Goal: Task Accomplishment & Management: Use online tool/utility

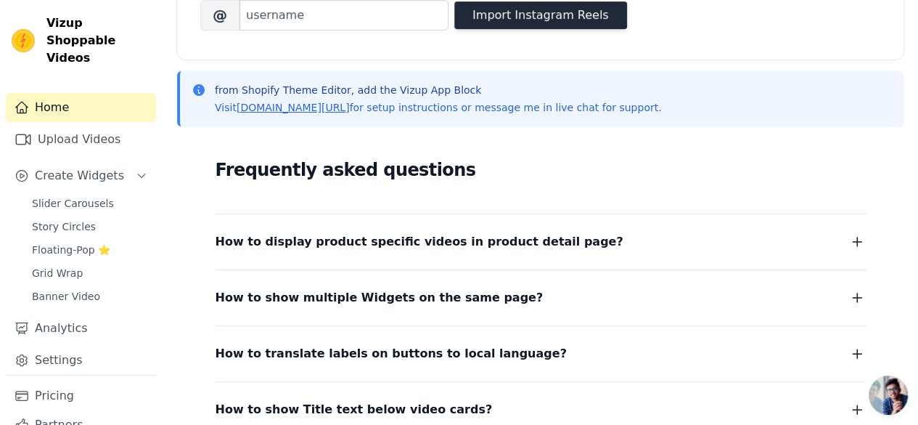
scroll to position [290, 0]
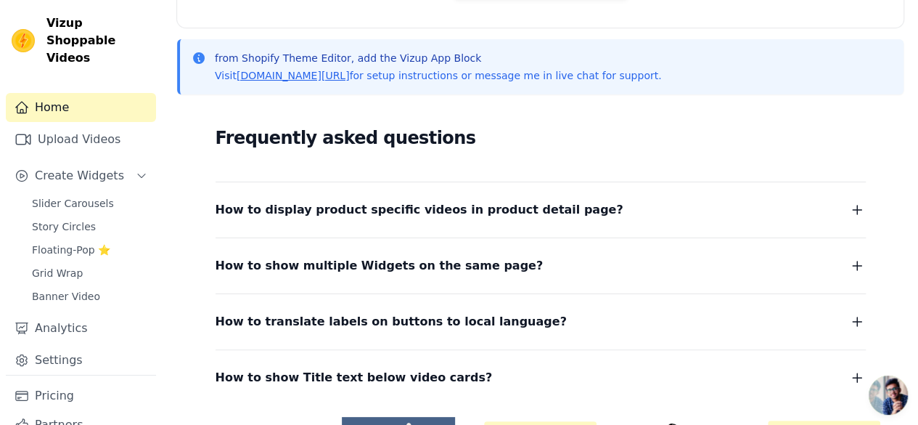
click at [576, 213] on button "How to display product specific videos in product detail page?" at bounding box center [541, 210] width 650 height 20
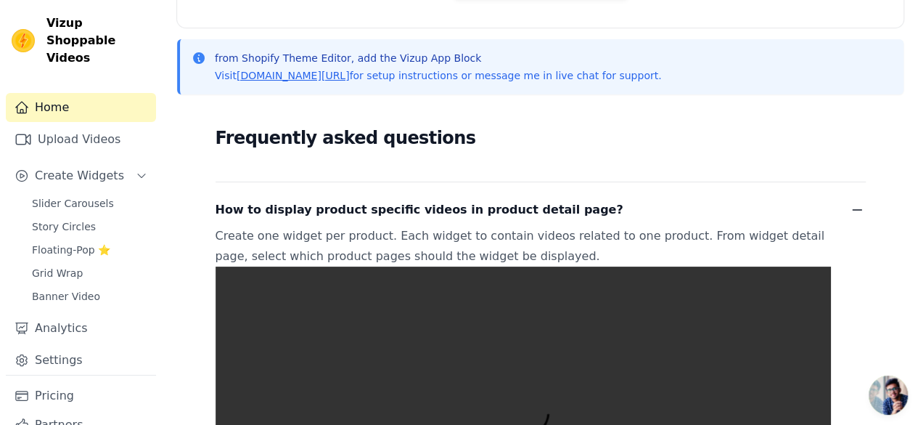
click at [576, 213] on button "How to display product specific videos in product detail page?" at bounding box center [541, 210] width 650 height 20
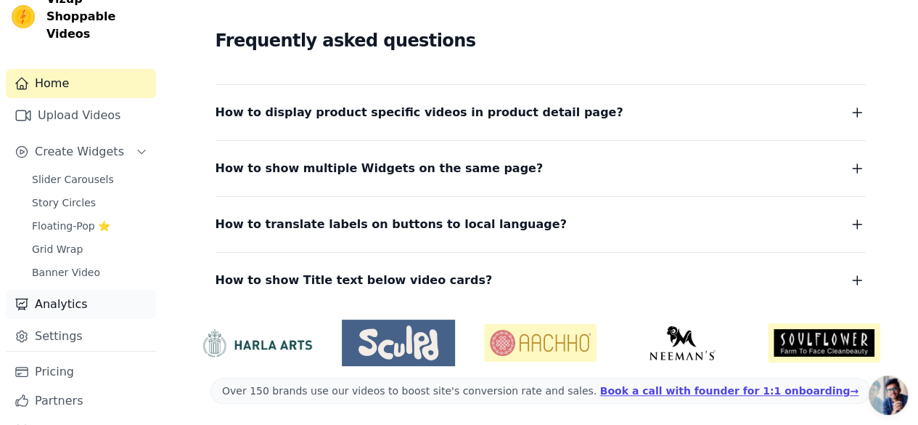
scroll to position [37, 0]
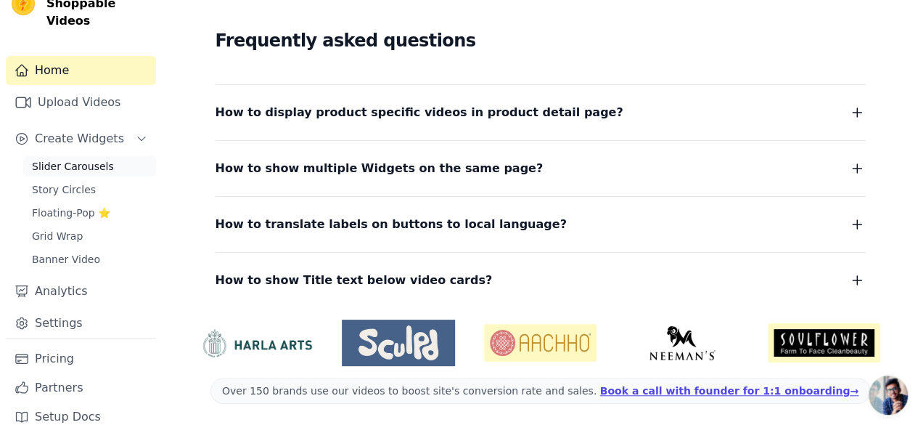
click at [61, 159] on span "Slider Carousels" at bounding box center [73, 166] width 82 height 15
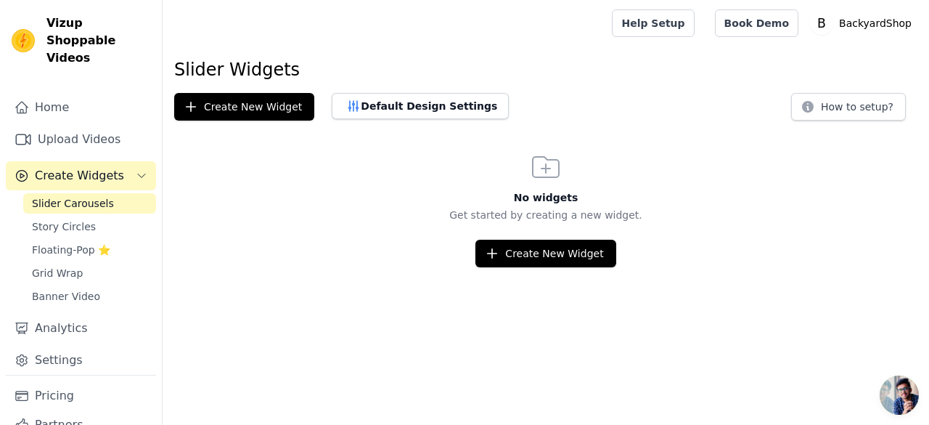
scroll to position [37, 0]
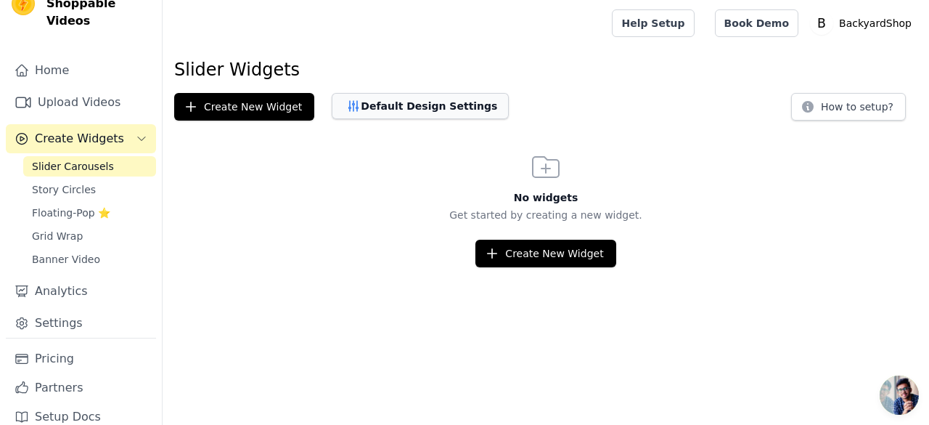
click at [400, 107] on button "Default Design Settings" at bounding box center [420, 106] width 177 height 26
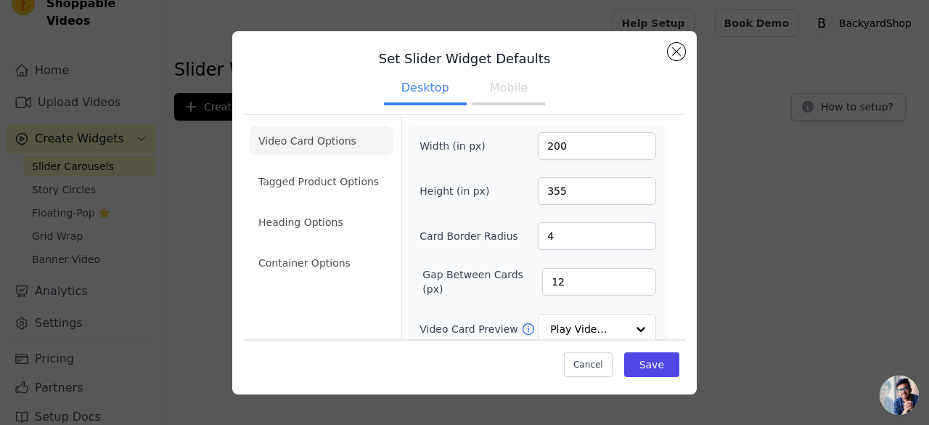
scroll to position [0, 0]
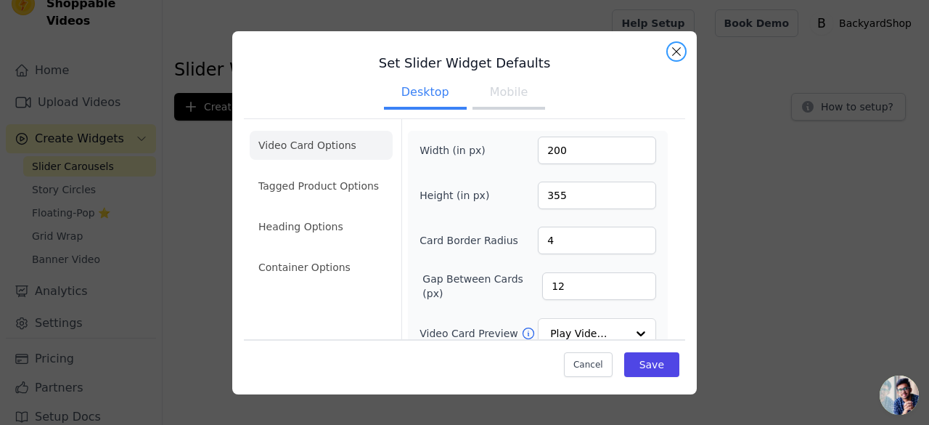
click at [675, 52] on button "Close modal" at bounding box center [676, 51] width 17 height 17
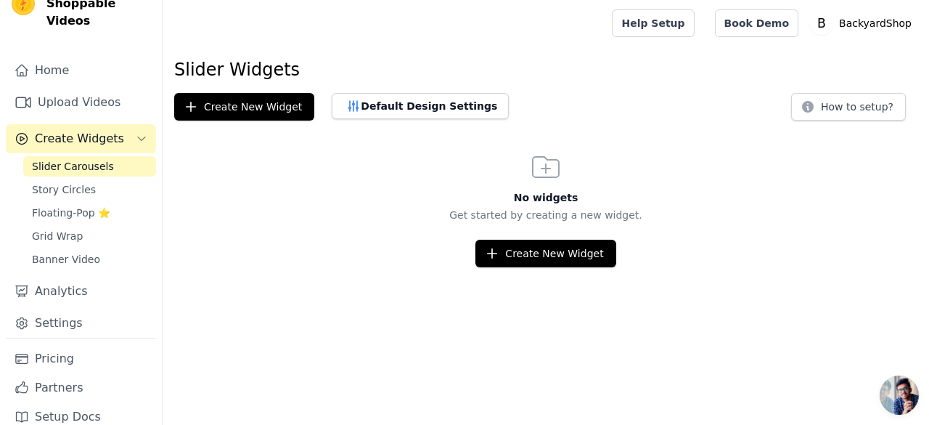
click at [75, 159] on span "Slider Carousels" at bounding box center [73, 166] width 82 height 15
click at [385, 99] on button "Default Design Settings" at bounding box center [420, 106] width 177 height 26
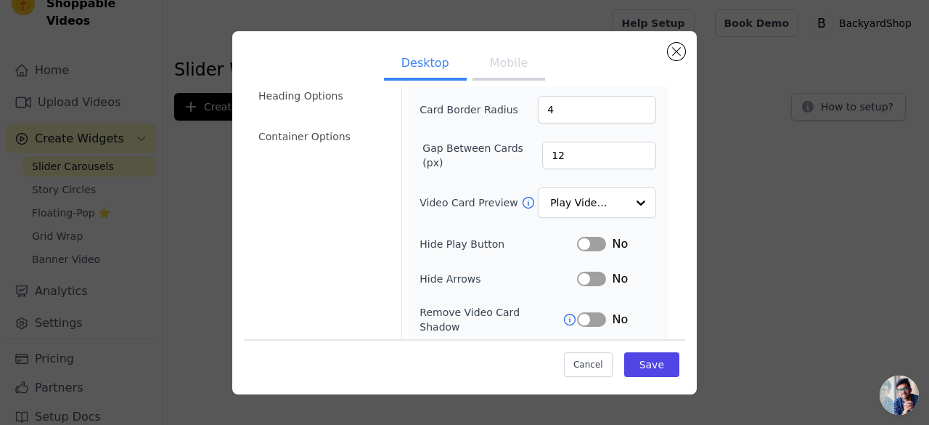
scroll to position [153, 0]
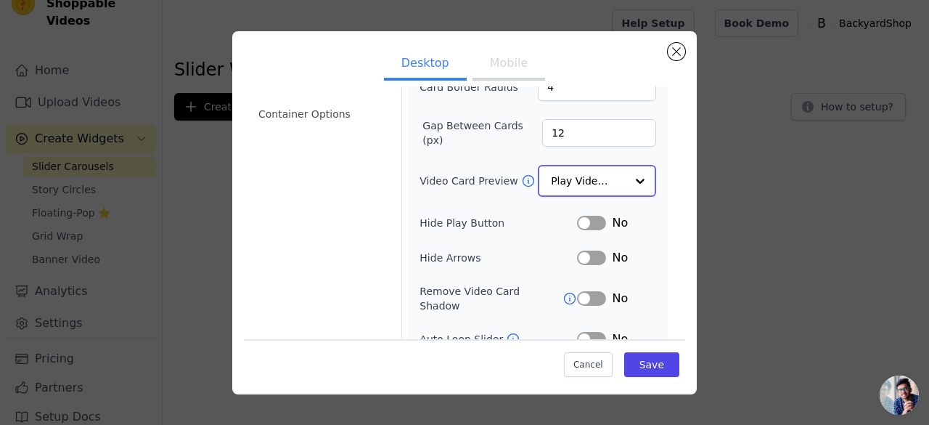
click at [626, 172] on div at bounding box center [640, 180] width 29 height 29
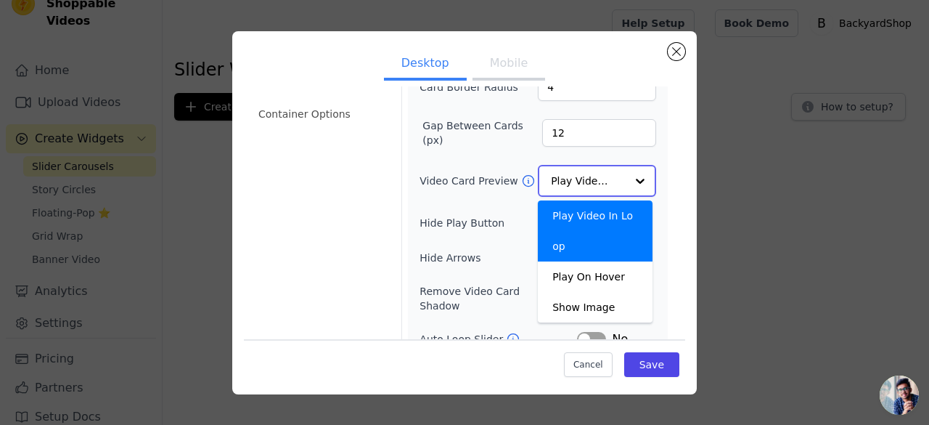
click at [626, 172] on div at bounding box center [640, 180] width 29 height 29
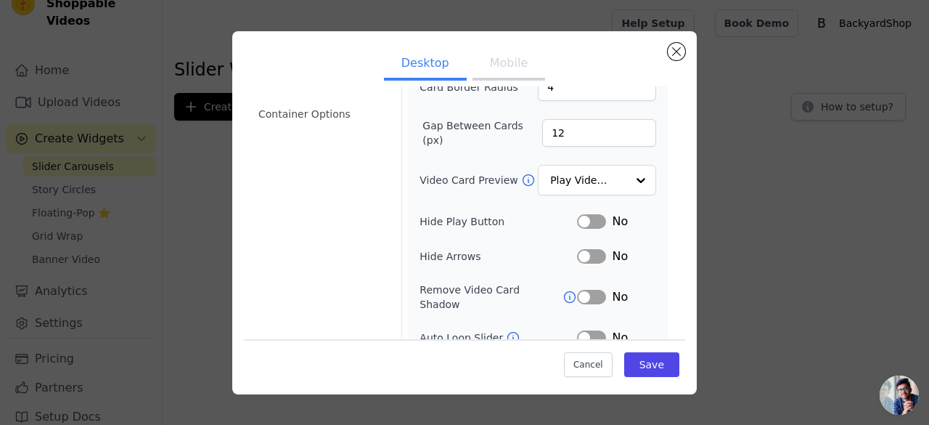
click at [650, 169] on div "Width (in px) 200 Height (in px) 355 Card Border Radius 4 Gap Between Cards (px…" at bounding box center [538, 199] width 260 height 444
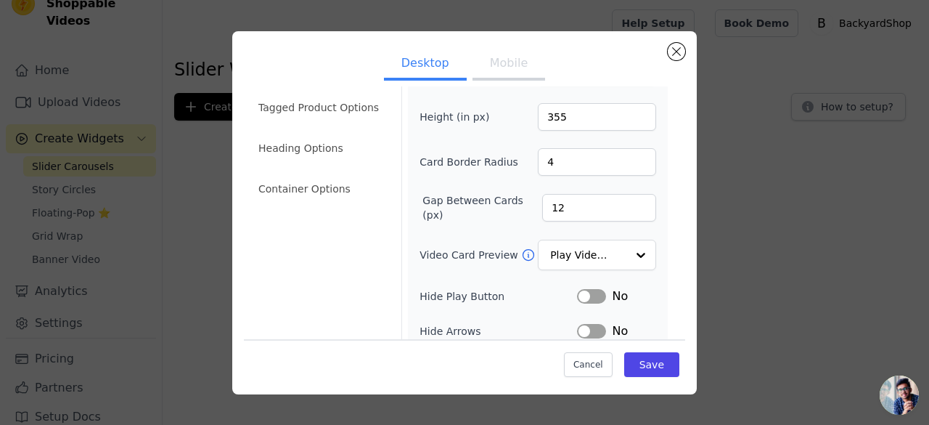
scroll to position [0, 0]
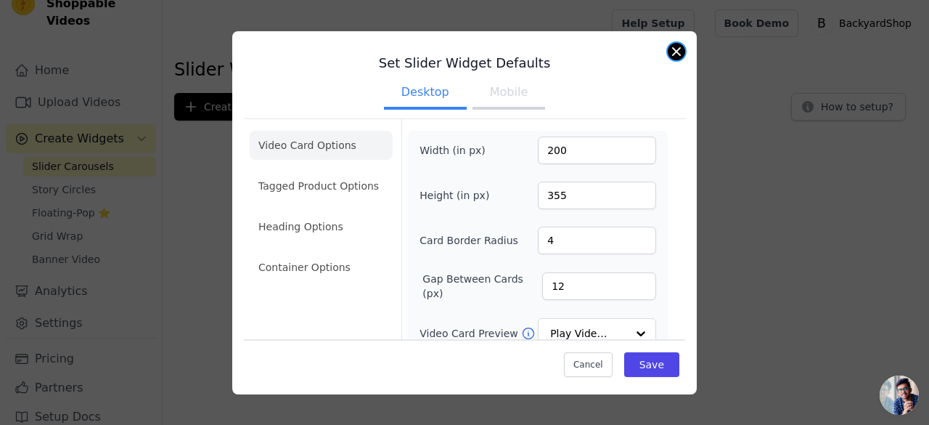
click at [676, 54] on button "Close modal" at bounding box center [676, 51] width 17 height 17
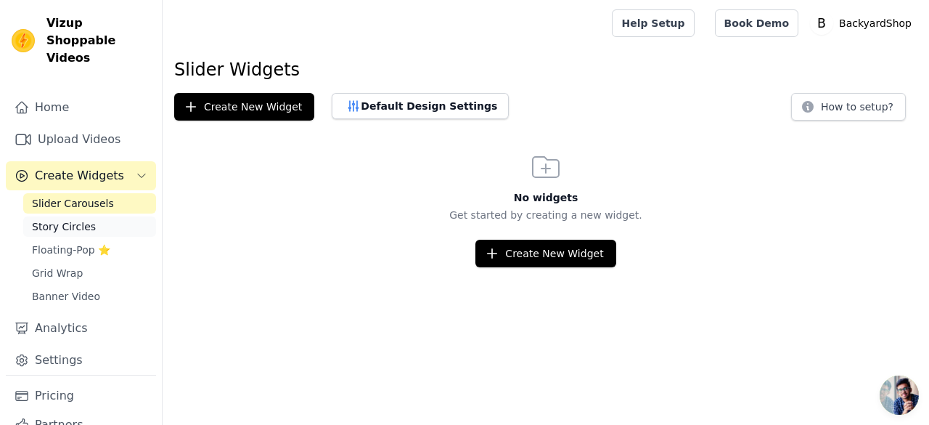
scroll to position [37, 0]
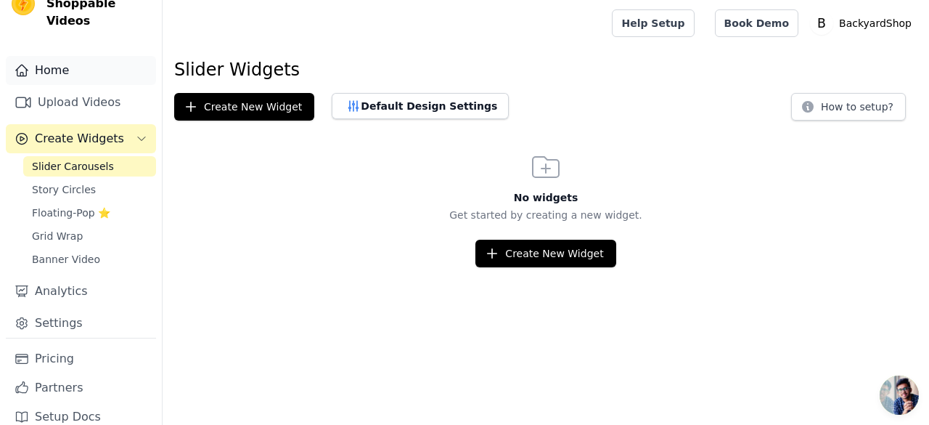
click at [62, 56] on link "Home" at bounding box center [81, 70] width 150 height 29
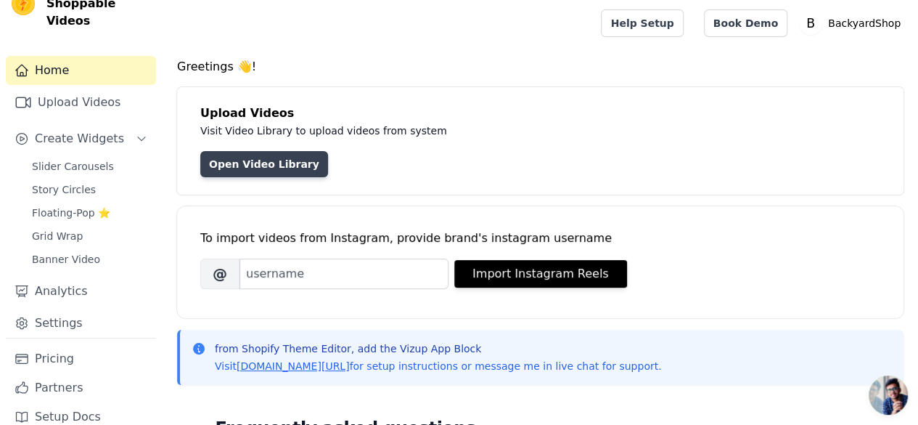
click at [253, 170] on link "Open Video Library" at bounding box center [264, 164] width 128 height 26
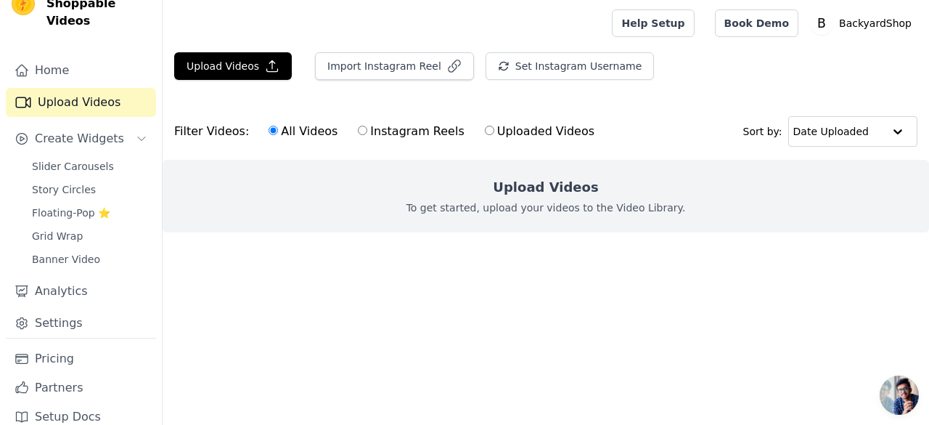
click at [385, 136] on label "Instagram Reels" at bounding box center [410, 131] width 107 height 19
click at [367, 135] on input "Instagram Reels" at bounding box center [362, 130] width 9 height 9
radio input "true"
click at [515, 132] on label "Uploaded Videos" at bounding box center [539, 131] width 111 height 19
click at [494, 132] on input "Uploaded Videos" at bounding box center [489, 130] width 9 height 9
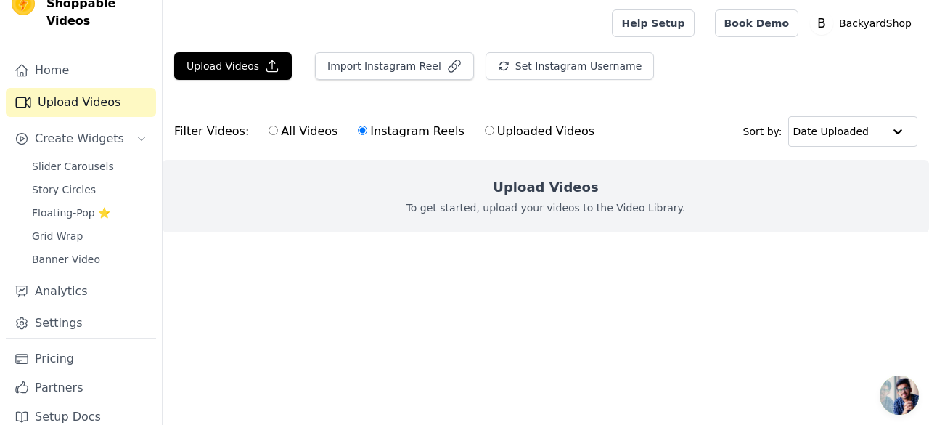
radio input "true"
click at [391, 132] on label "Instagram Reels" at bounding box center [410, 131] width 107 height 19
click at [367, 132] on input "Instagram Reels" at bounding box center [362, 130] width 9 height 9
radio input "true"
click at [272, 135] on label "All Videos" at bounding box center [303, 131] width 70 height 19
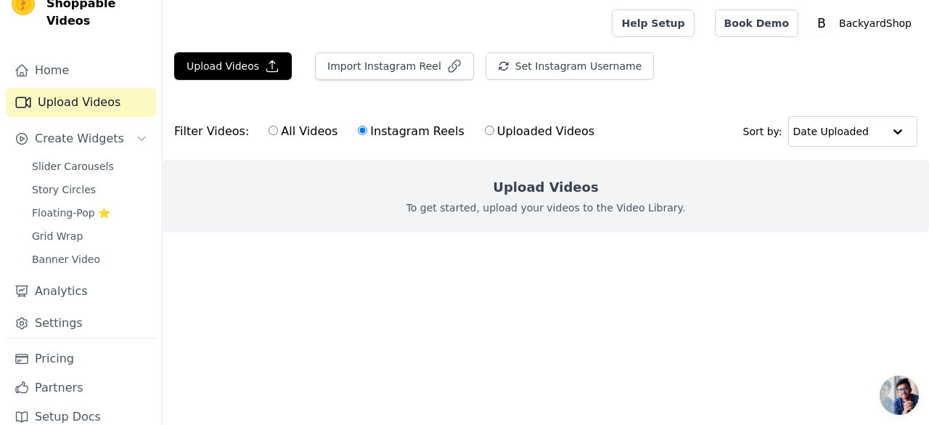
click at [272, 135] on input "All Videos" at bounding box center [273, 130] width 9 height 9
radio input "true"
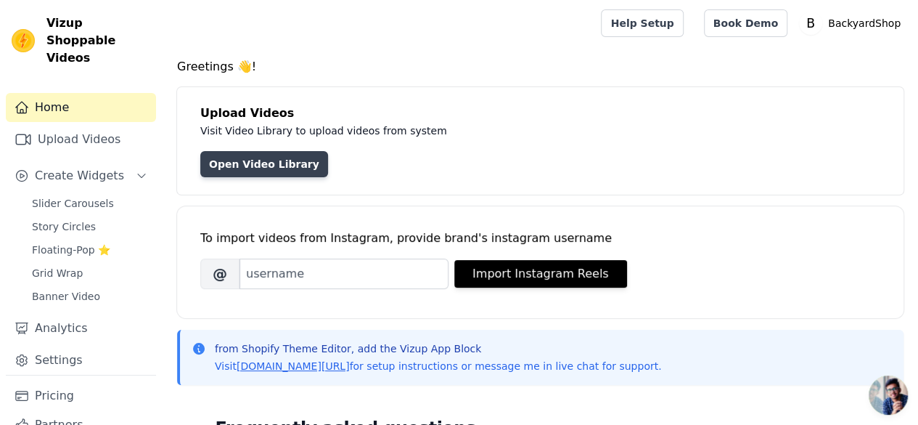
click at [253, 168] on link "Open Video Library" at bounding box center [264, 164] width 128 height 26
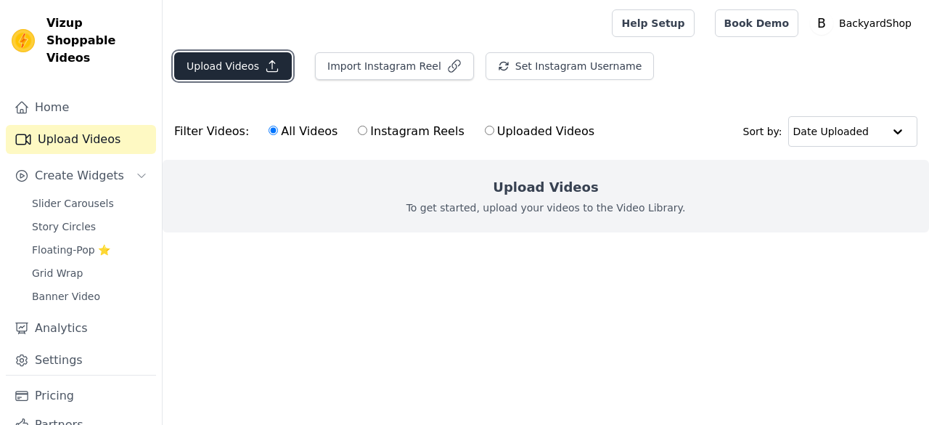
click at [234, 65] on button "Upload Videos" at bounding box center [233, 66] width 118 height 28
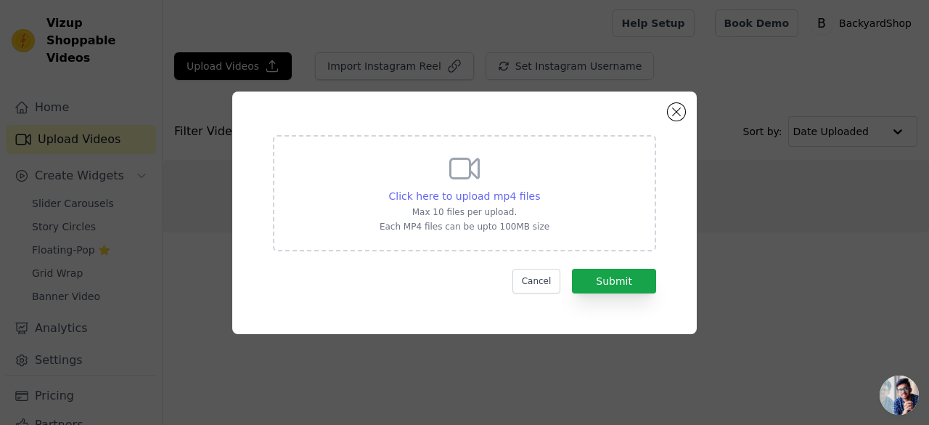
click at [476, 192] on span "Click here to upload mp4 files" at bounding box center [465, 196] width 152 height 12
click at [539, 189] on input "Click here to upload mp4 files Max 10 files per upload. Each MP4 files can be u…" at bounding box center [539, 188] width 1 height 1
type input "C:\fakepath\70978c77a2765c6343e79462510dbf36.mp4"
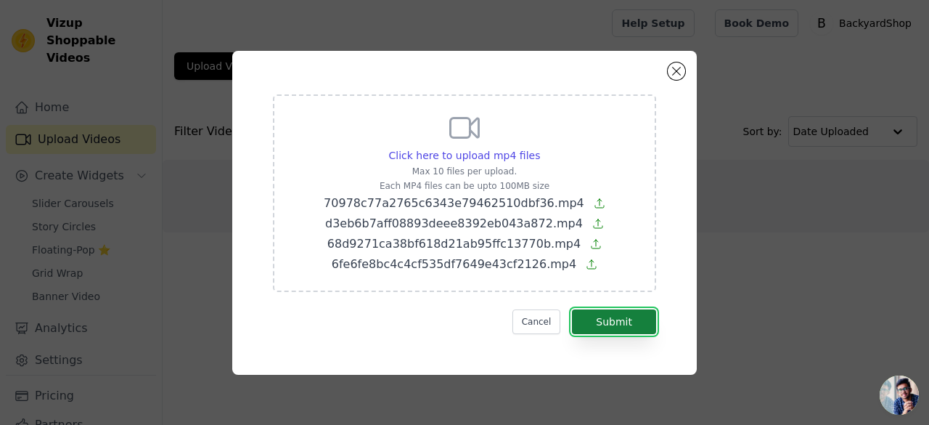
click at [629, 322] on button "Submit" at bounding box center [614, 321] width 84 height 25
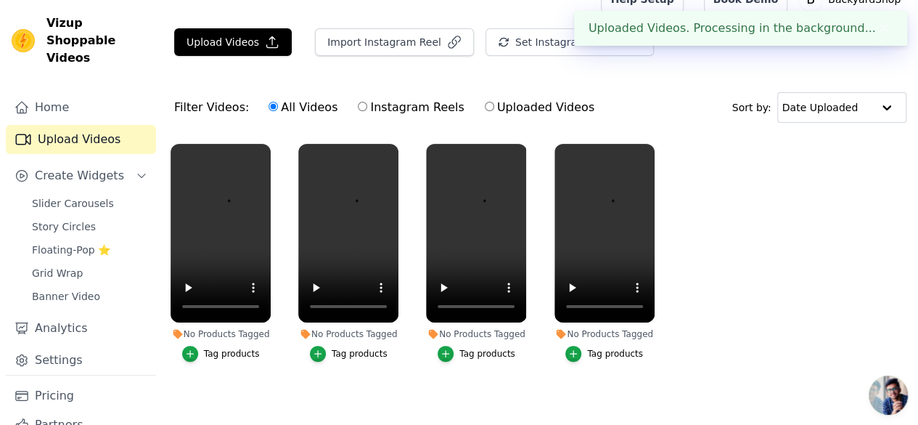
scroll to position [30, 0]
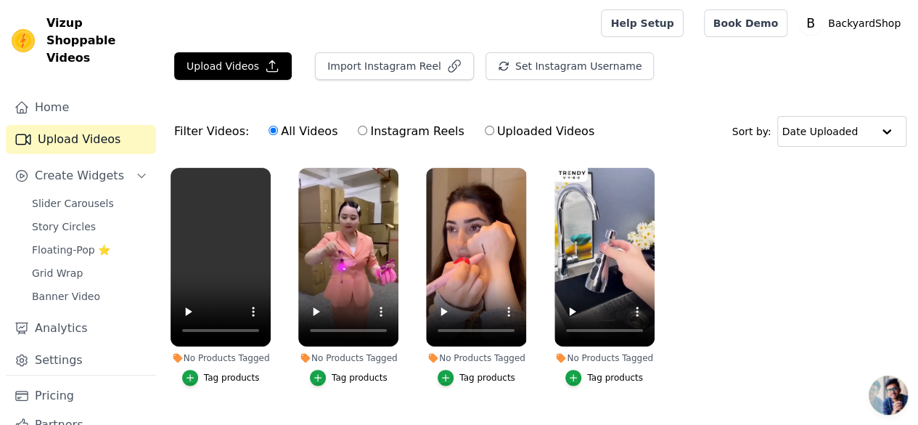
click at [349, 372] on div "Tag products" at bounding box center [360, 378] width 56 height 12
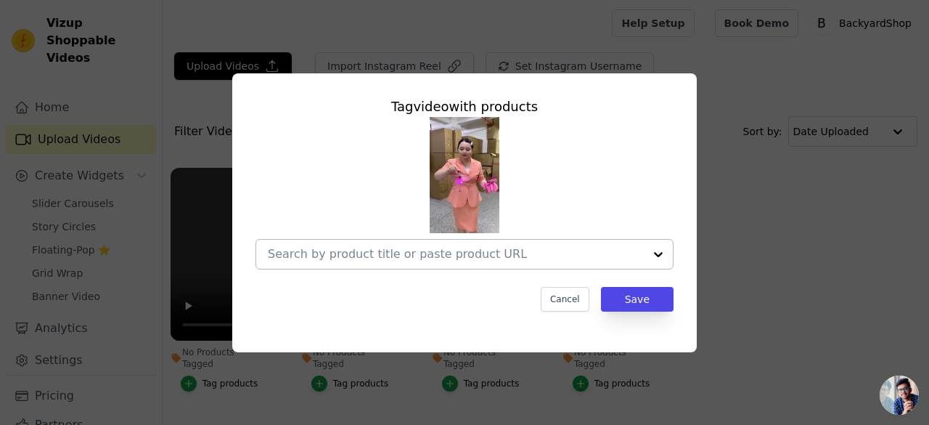
click at [604, 253] on input "No Products Tagged Tag video with products Cancel Save Tag products" at bounding box center [456, 254] width 376 height 14
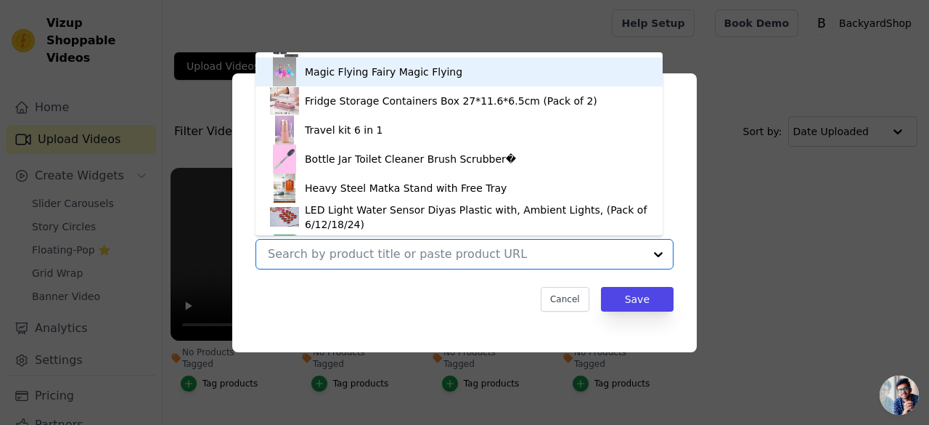
scroll to position [383, 0]
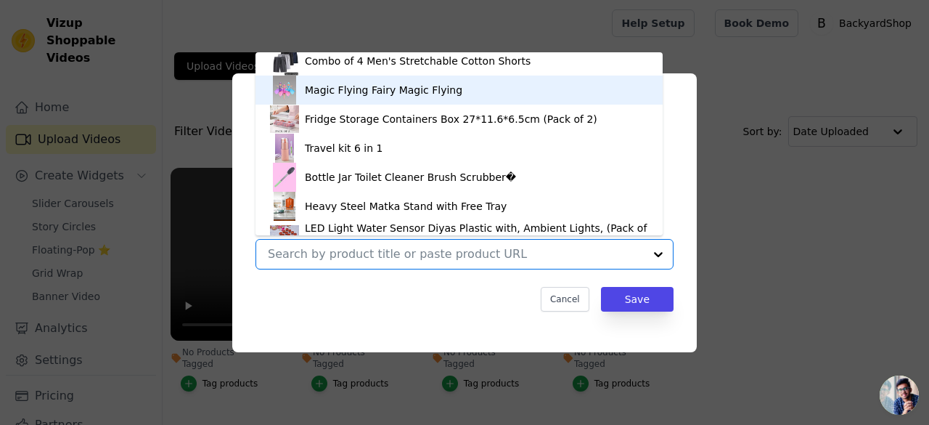
click at [372, 91] on div "Magic Flying Fairy Magic Flying" at bounding box center [384, 90] width 158 height 15
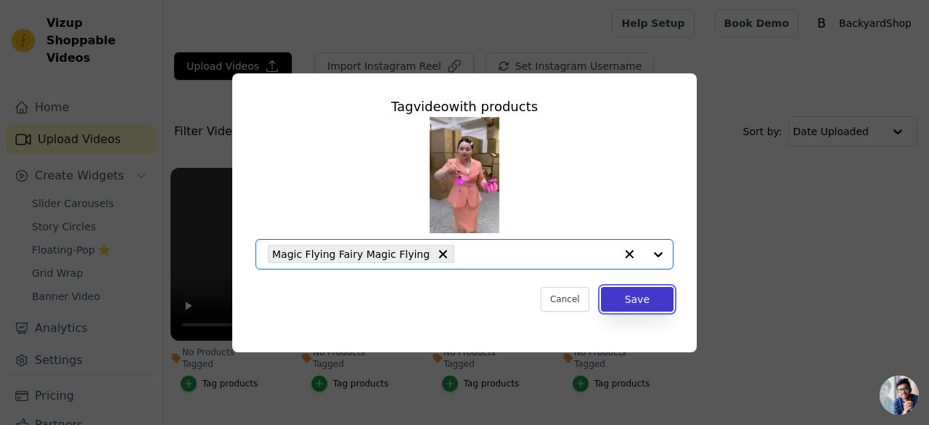
click at [629, 306] on button "Save" at bounding box center [637, 299] width 73 height 25
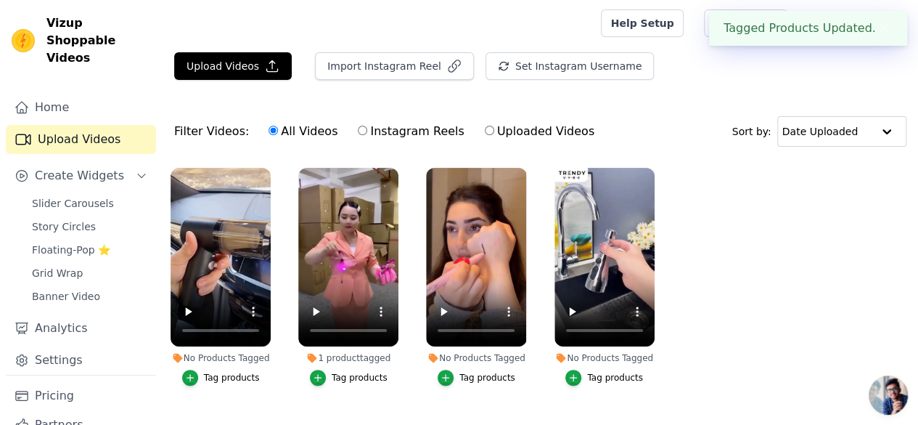
click at [224, 372] on div "Tag products" at bounding box center [232, 378] width 56 height 12
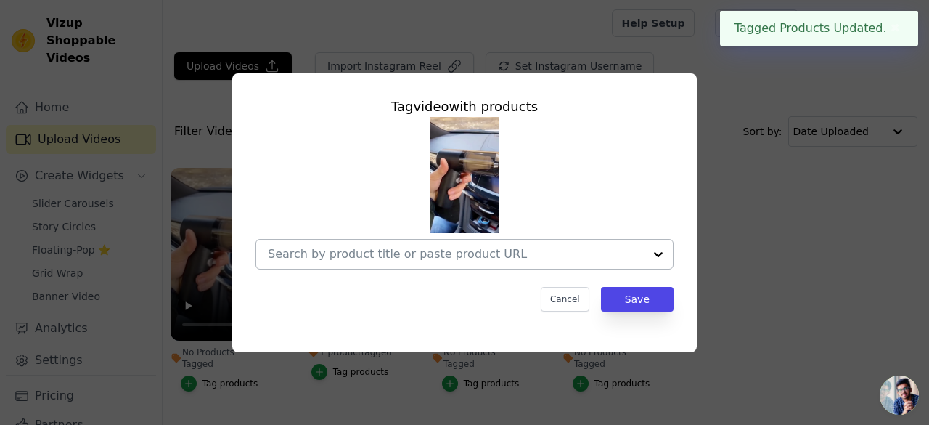
click at [502, 250] on input "No Products Tagged Tag video with products Cancel Save Tag products" at bounding box center [456, 254] width 376 height 14
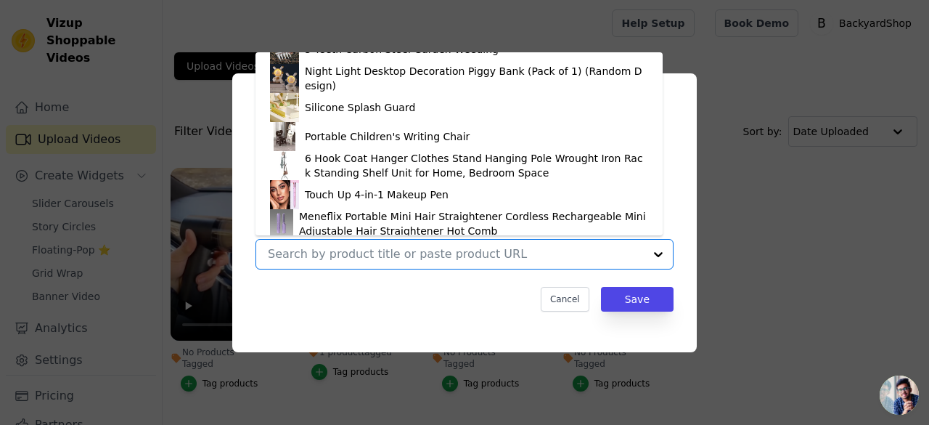
scroll to position [0, 0]
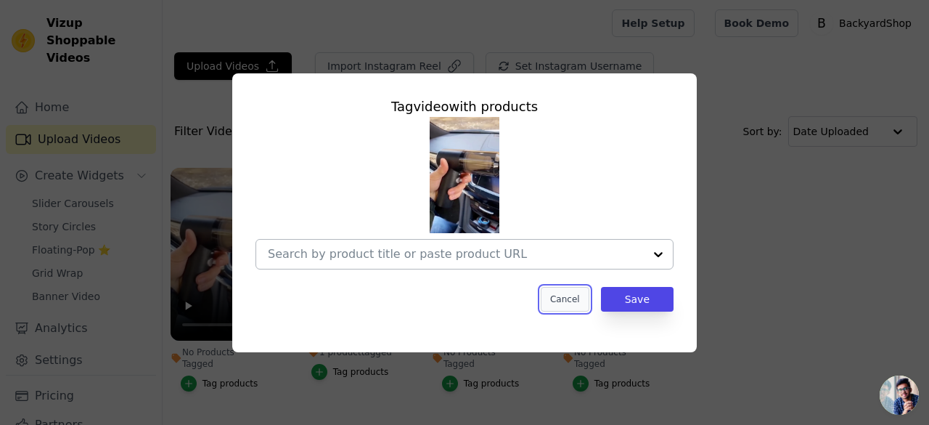
click at [569, 297] on button "Cancel" at bounding box center [565, 299] width 49 height 25
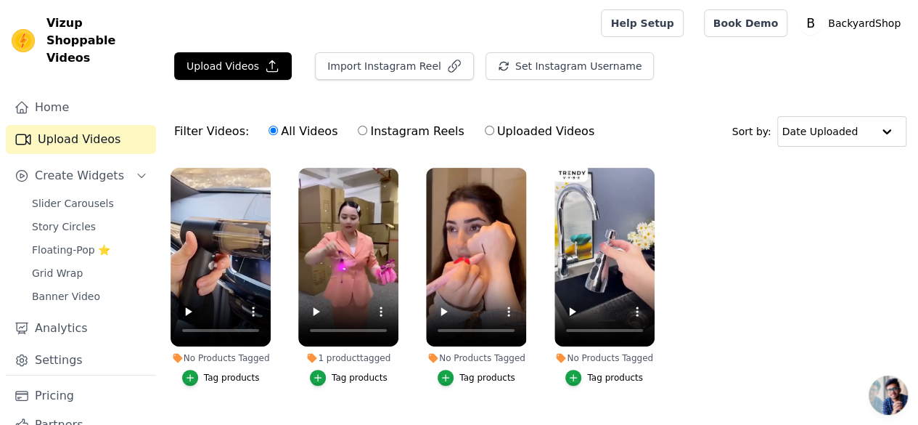
click at [226, 372] on div "Tag products" at bounding box center [232, 378] width 56 height 12
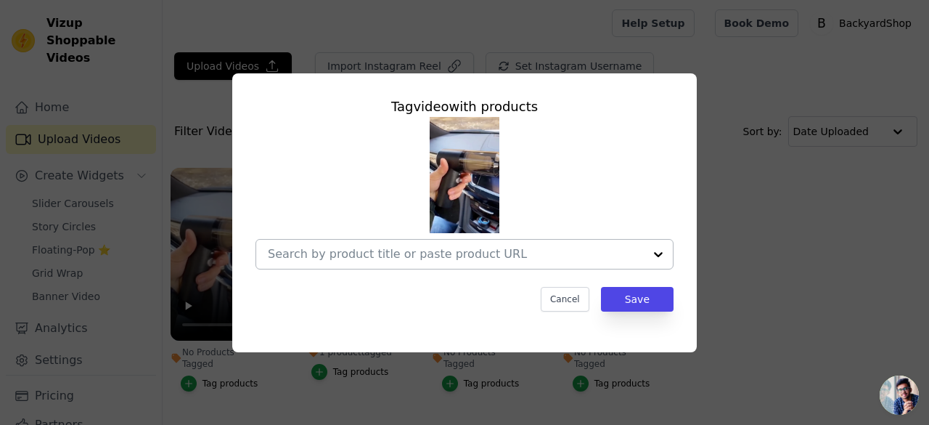
click at [655, 249] on div at bounding box center [658, 254] width 29 height 29
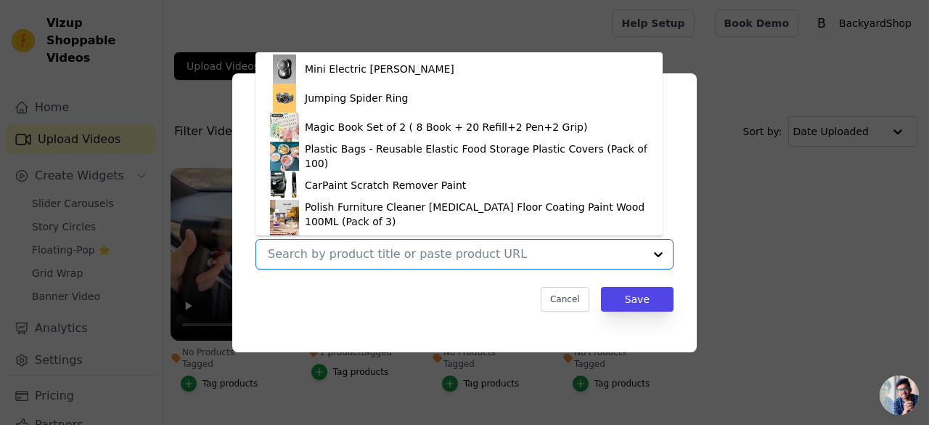
scroll to position [804, 0]
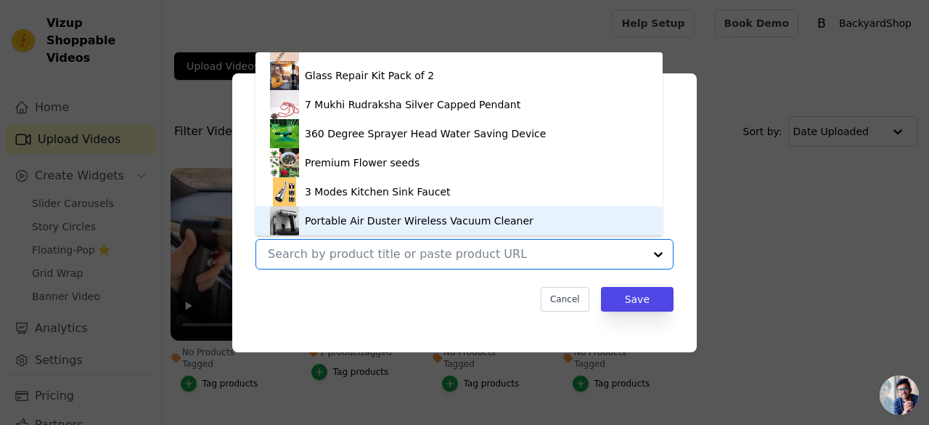
click at [404, 223] on div "Portable Air Duster Wireless Vacuum Cleaner" at bounding box center [419, 220] width 229 height 15
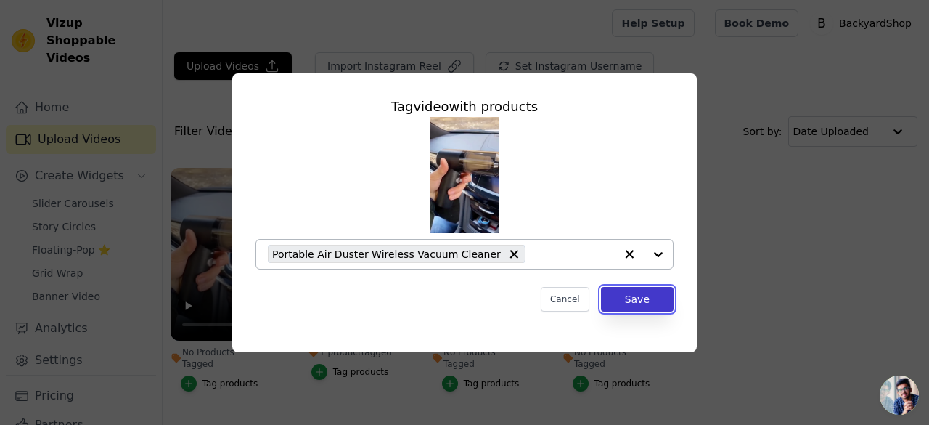
click at [648, 308] on button "Save" at bounding box center [637, 299] width 73 height 25
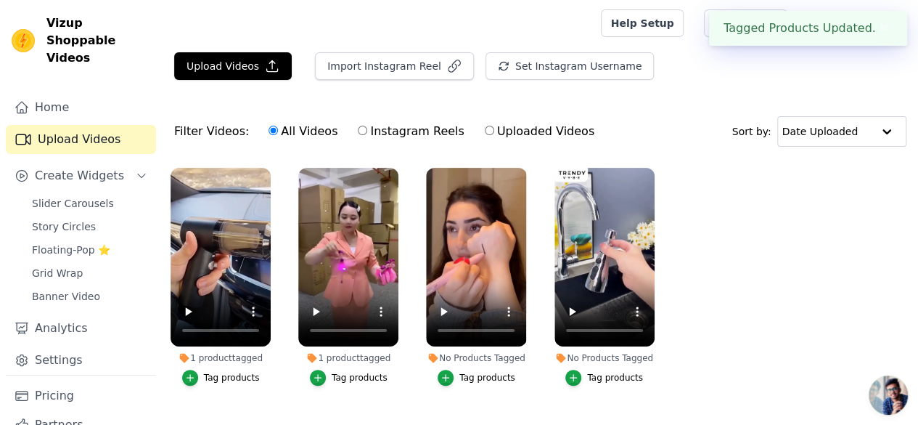
click at [486, 354] on li "No Products Tagged Tag products" at bounding box center [476, 277] width 100 height 218
click at [483, 372] on div "Tag products" at bounding box center [487, 378] width 56 height 12
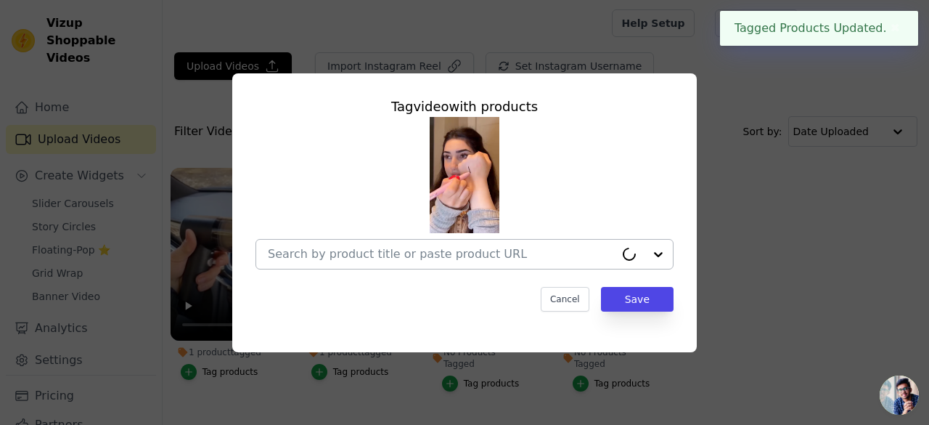
click at [566, 262] on div at bounding box center [441, 254] width 347 height 29
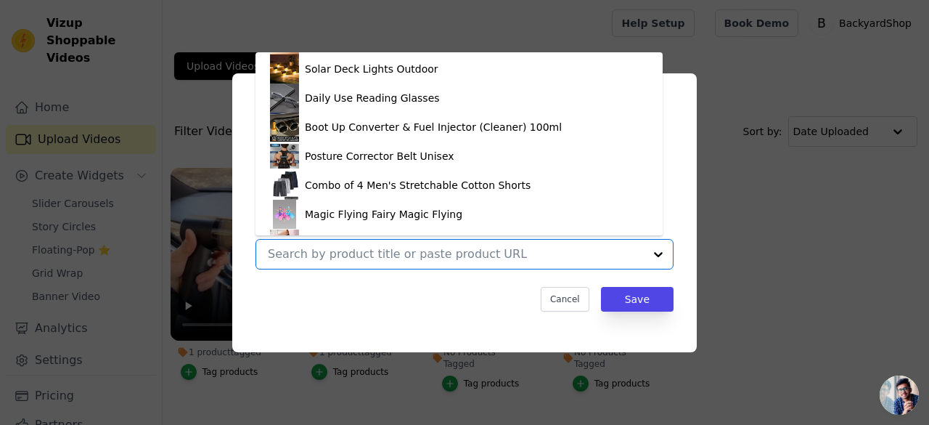
scroll to position [145, 0]
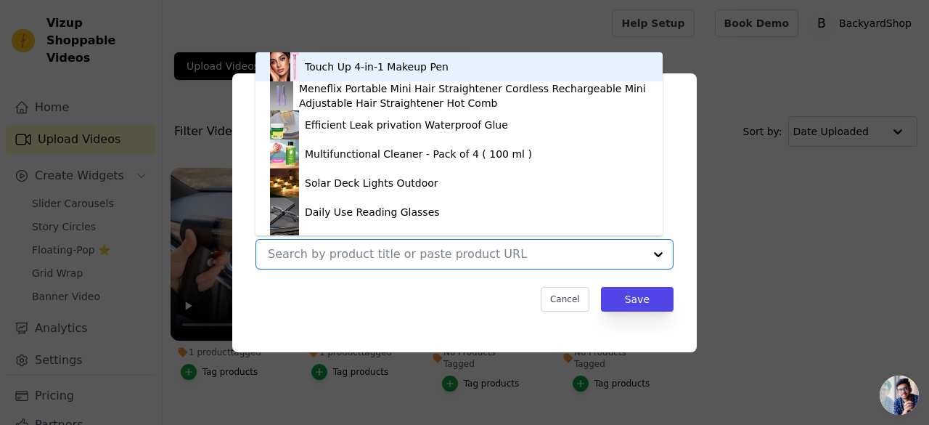
click at [343, 70] on div "Touch Up 4-in-1 Makeup Pen" at bounding box center [377, 67] width 144 height 15
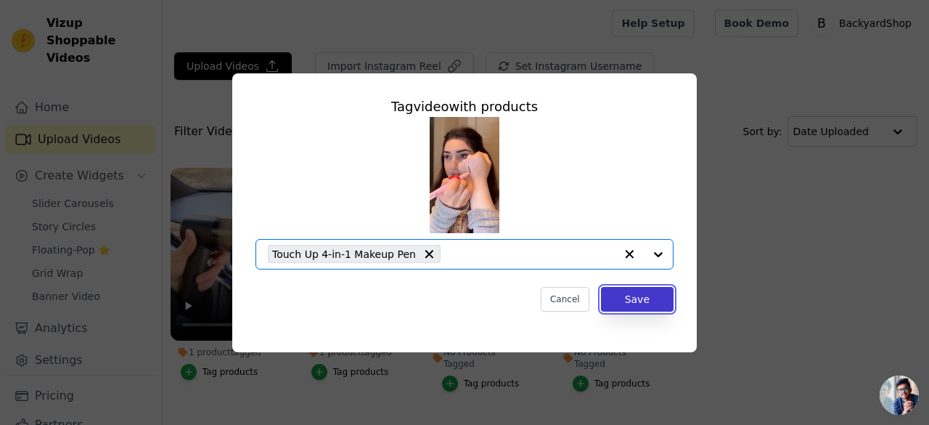
click at [637, 301] on button "Save" at bounding box center [637, 299] width 73 height 25
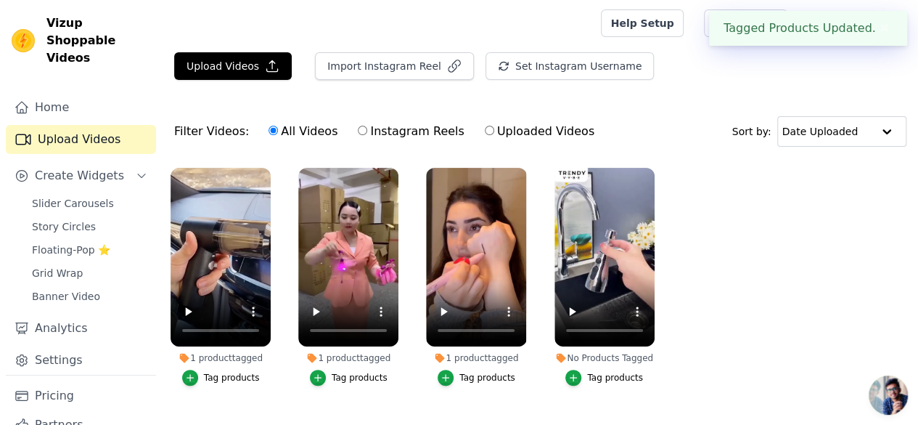
click at [616, 372] on div "Tag products" at bounding box center [615, 378] width 56 height 12
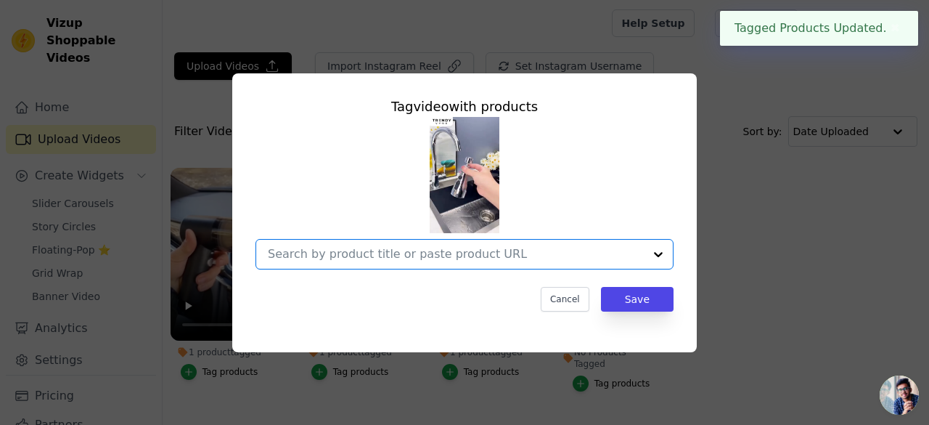
click at [611, 255] on input "No Products Tagged Tag video with products Option undefined, selected. Select i…" at bounding box center [456, 254] width 376 height 14
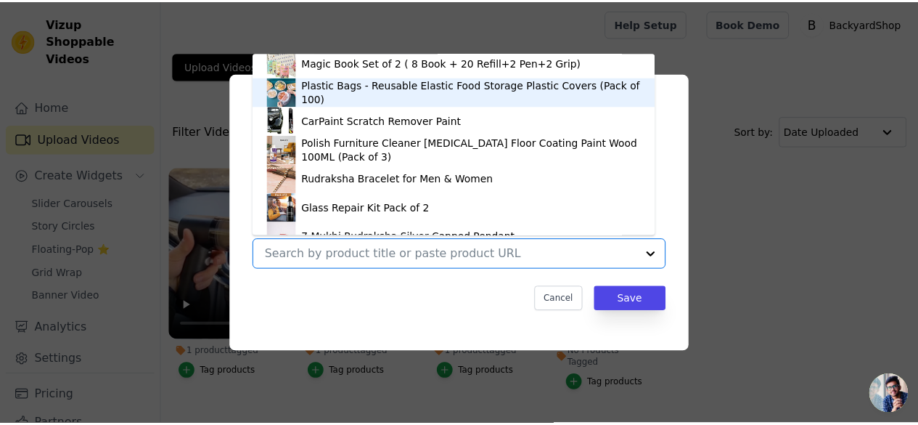
scroll to position [804, 0]
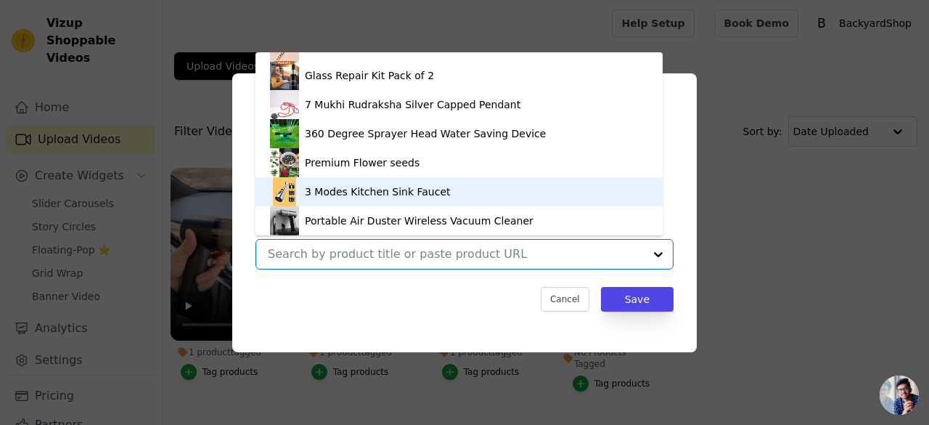
click at [382, 192] on div "3 Modes Kitchen Sink Faucet" at bounding box center [378, 191] width 146 height 15
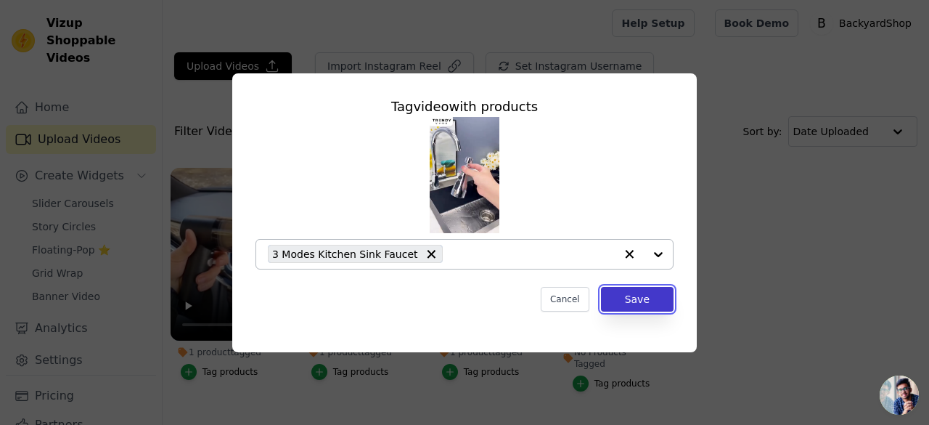
click at [631, 298] on button "Save" at bounding box center [637, 299] width 73 height 25
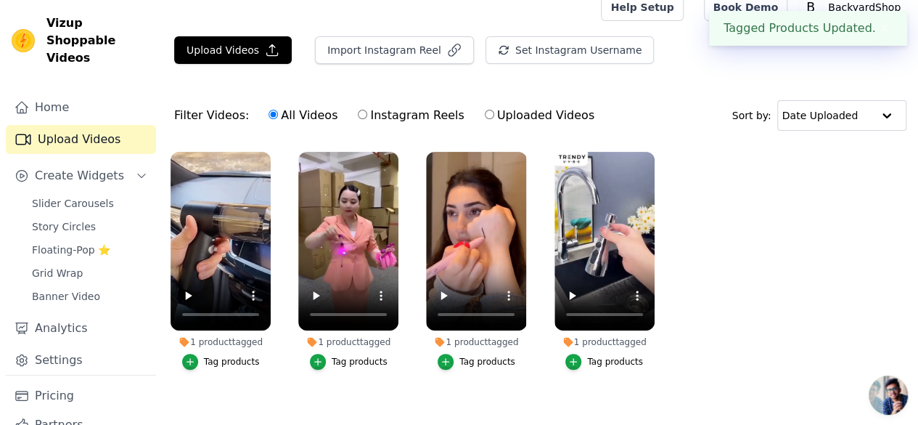
scroll to position [30, 0]
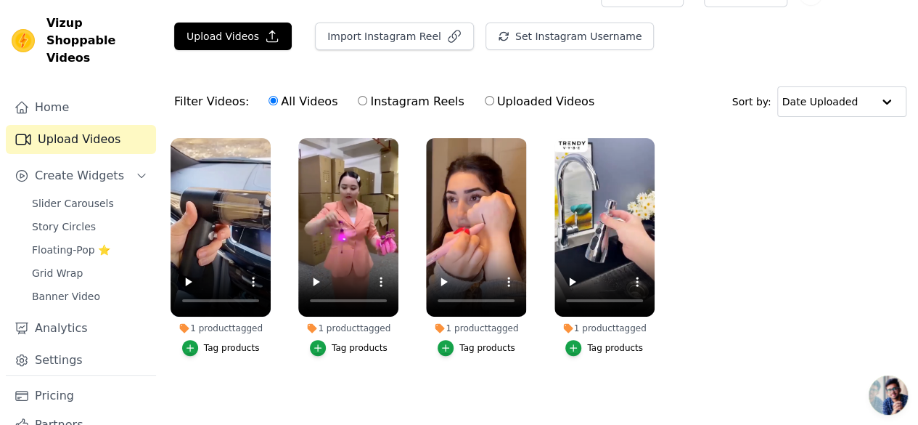
click at [61, 197] on div "Slider Carousels Story Circles Floating-Pop ⭐ Grid Wrap Banner Video" at bounding box center [89, 249] width 133 height 113
click at [67, 196] on span "Slider Carousels" at bounding box center [73, 203] width 82 height 15
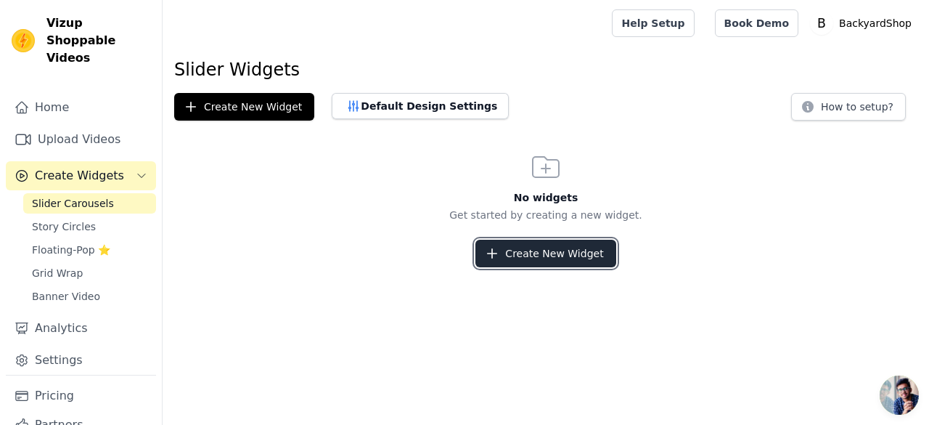
click at [553, 244] on button "Create New Widget" at bounding box center [545, 254] width 140 height 28
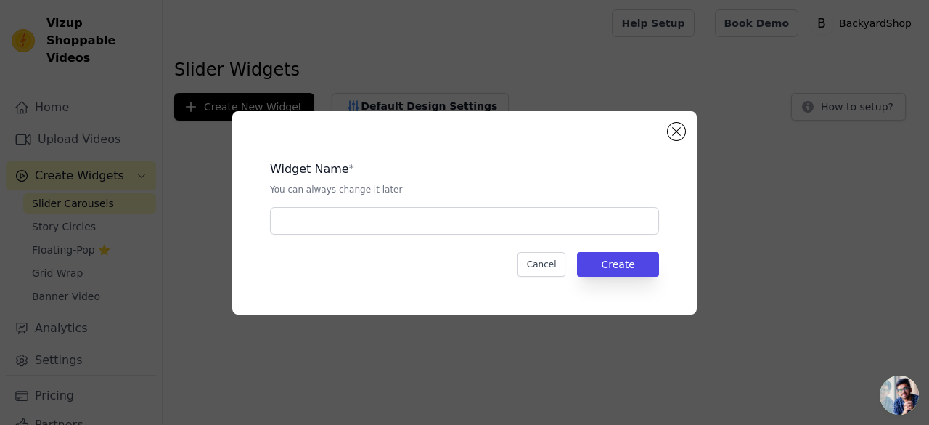
click at [428, 206] on div "Widget Name * You can always change it later" at bounding box center [464, 192] width 389 height 86
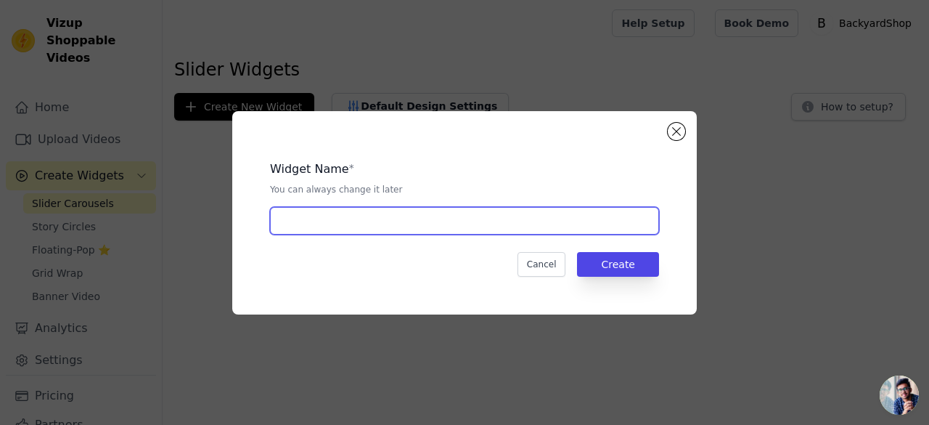
click at [413, 226] on input "text" at bounding box center [464, 221] width 389 height 28
type input "Home"
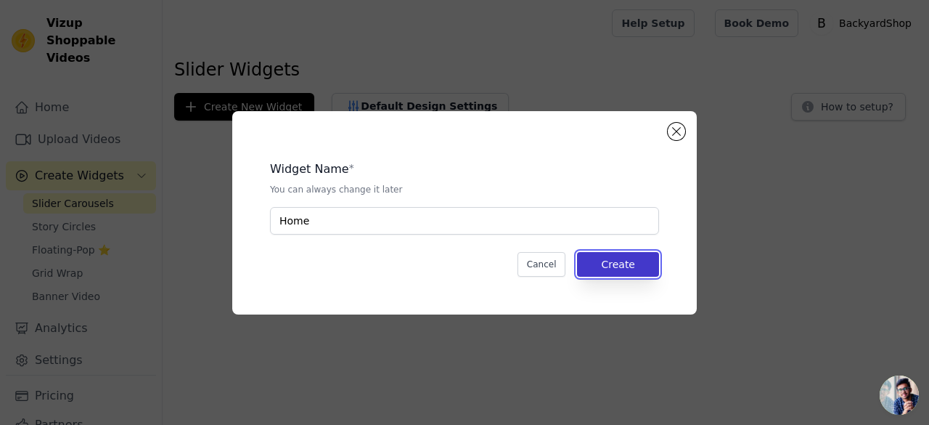
click at [597, 257] on button "Create" at bounding box center [618, 264] width 82 height 25
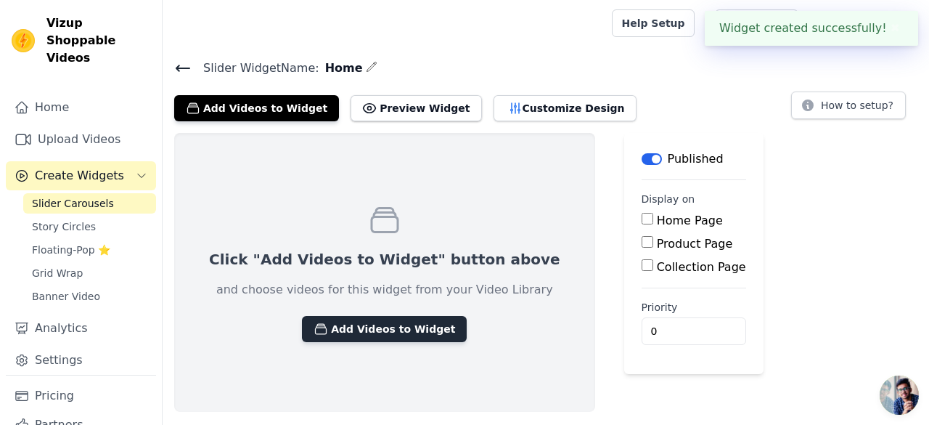
click at [377, 329] on button "Add Videos to Widget" at bounding box center [384, 329] width 165 height 26
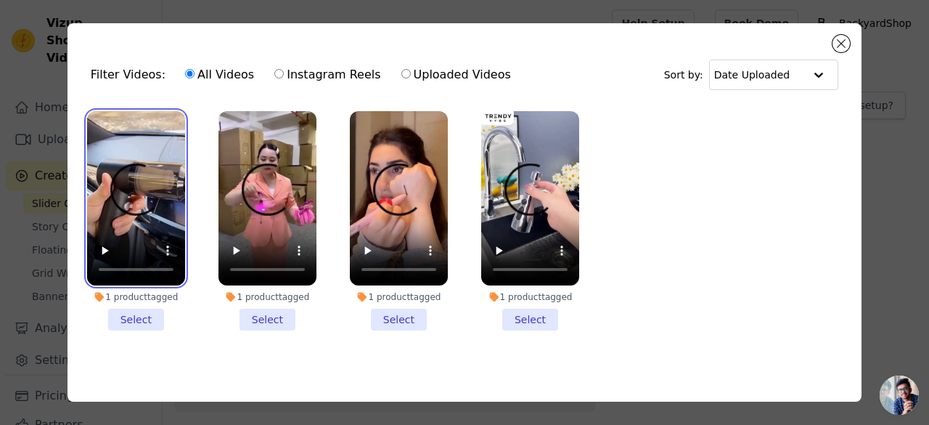
click at [161, 140] on video at bounding box center [136, 198] width 98 height 174
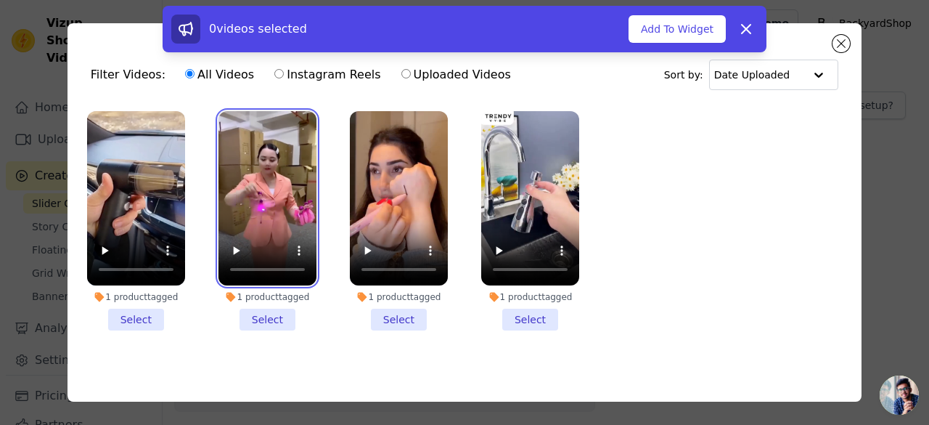
click at [245, 154] on video at bounding box center [267, 198] width 98 height 174
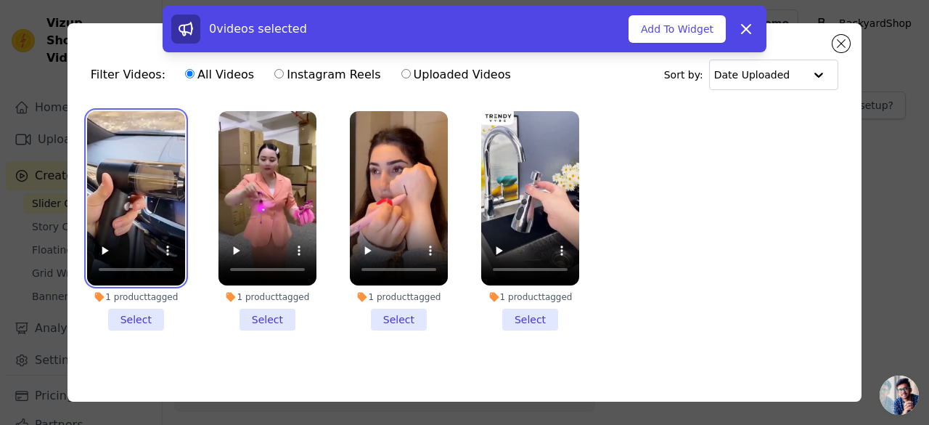
click at [170, 166] on video at bounding box center [136, 198] width 98 height 174
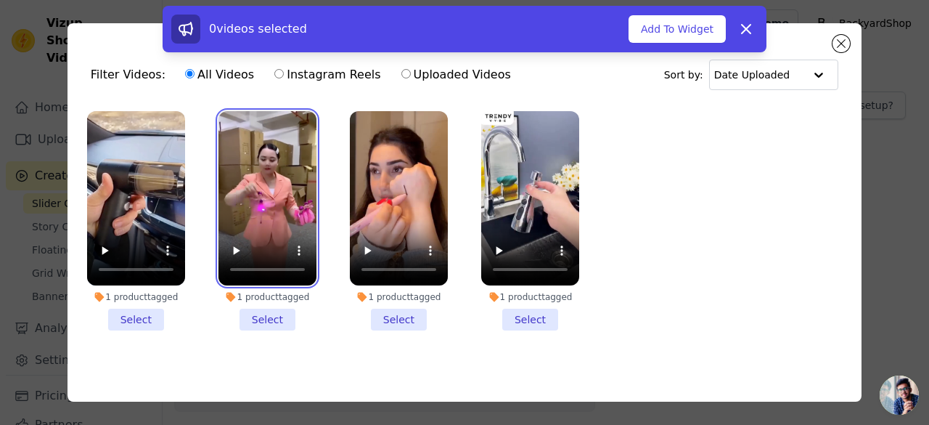
click at [244, 185] on video at bounding box center [267, 198] width 98 height 174
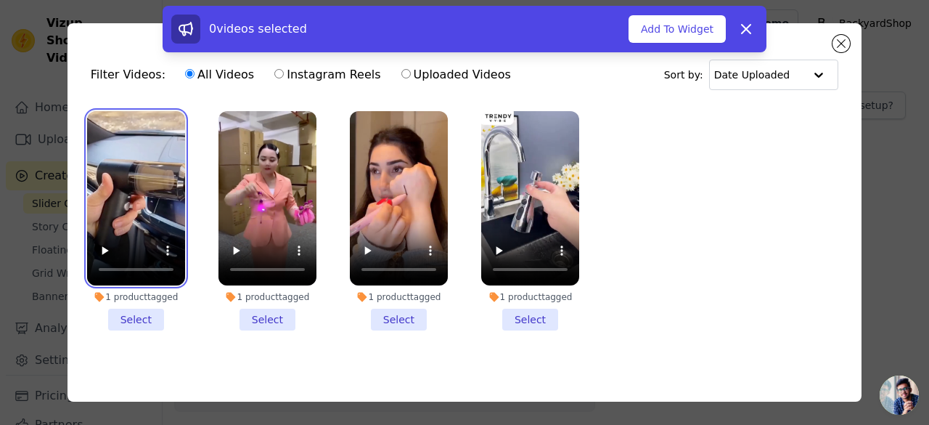
click at [138, 176] on video at bounding box center [136, 198] width 98 height 174
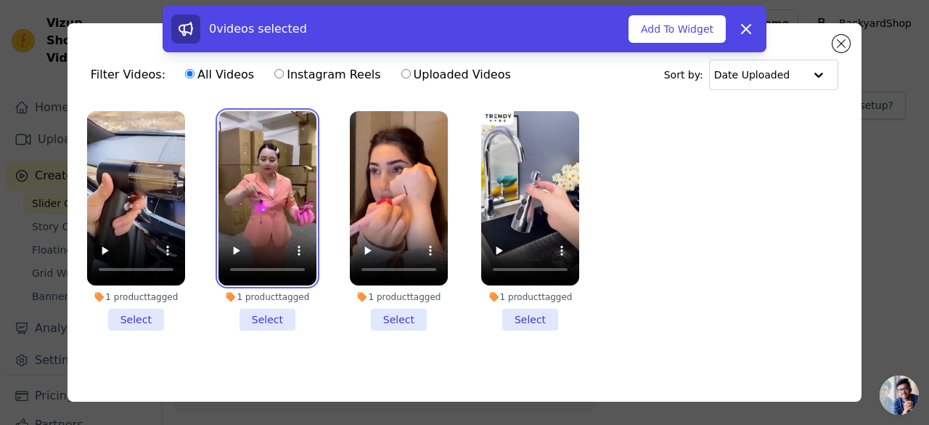
click at [244, 179] on video at bounding box center [267, 198] width 98 height 174
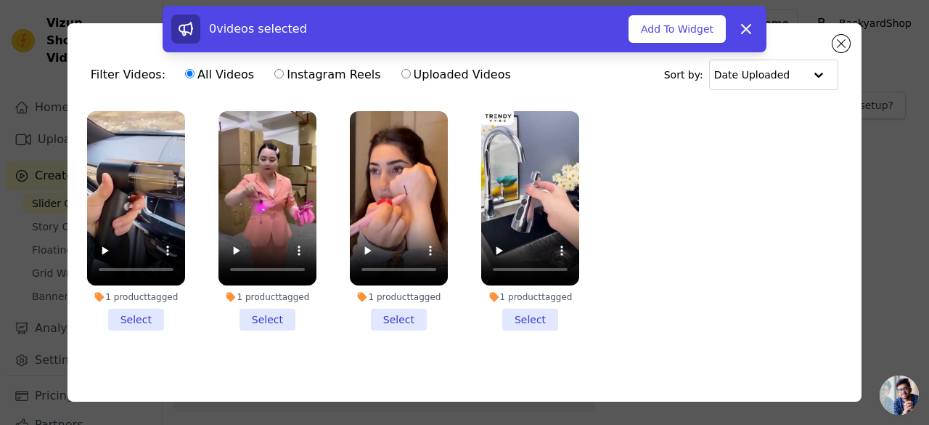
click at [144, 322] on li "1 product tagged Select" at bounding box center [136, 220] width 98 height 219
click at [0, 0] on input "1 product tagged Select" at bounding box center [0, 0] width 0 height 0
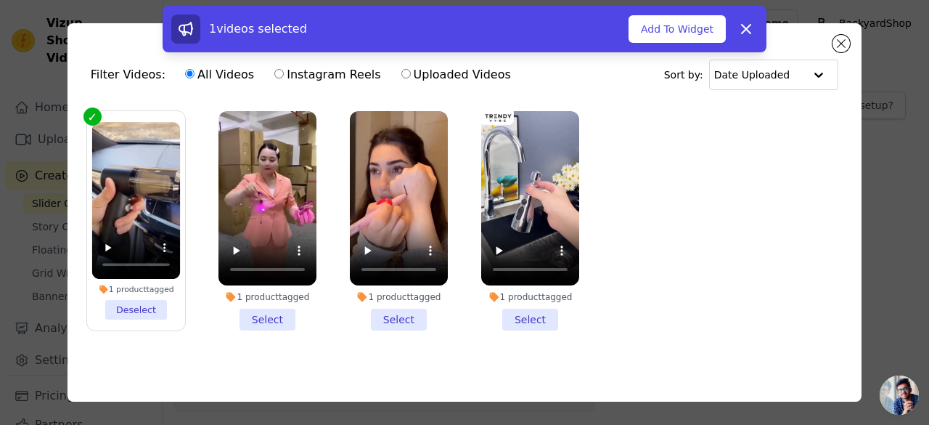
click at [283, 316] on li "1 product tagged Select" at bounding box center [267, 220] width 98 height 219
click at [0, 0] on input "1 product tagged Select" at bounding box center [0, 0] width 0 height 0
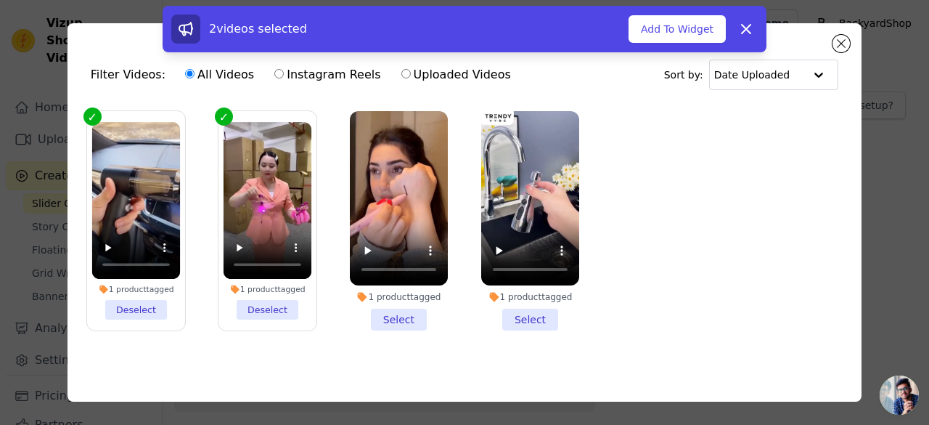
drag, startPoint x: 390, startPoint y: 314, endPoint x: 490, endPoint y: 324, distance: 100.7
click at [391, 314] on li "1 product tagged Select" at bounding box center [399, 220] width 98 height 219
click at [0, 0] on input "1 product tagged Select" at bounding box center [0, 0] width 0 height 0
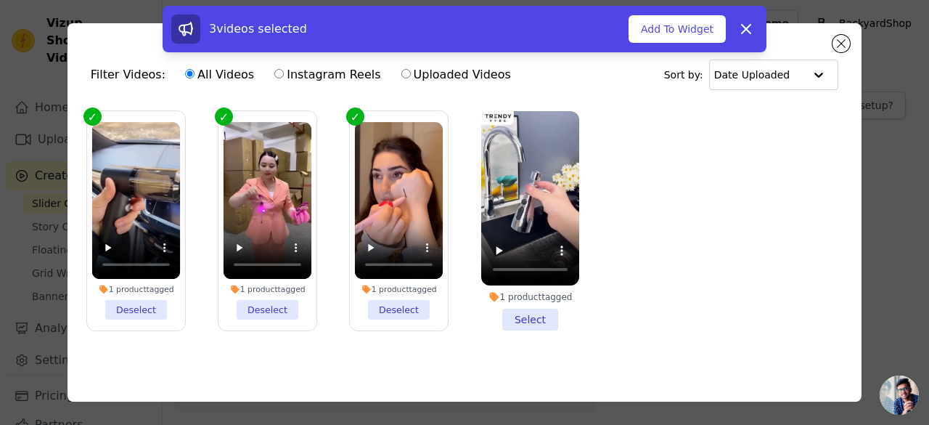
click at [528, 322] on li "1 product tagged Select" at bounding box center [530, 220] width 98 height 219
click at [0, 0] on input "1 product tagged Select" at bounding box center [0, 0] width 0 height 0
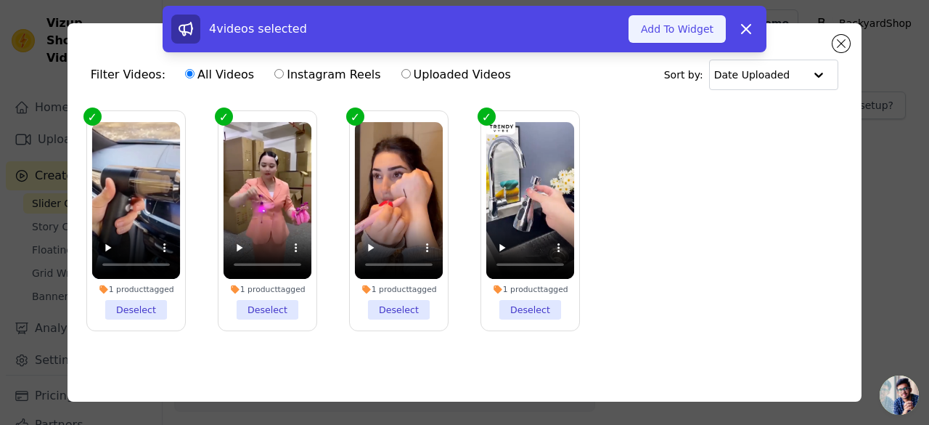
click at [677, 35] on button "Add To Widget" at bounding box center [677, 29] width 97 height 28
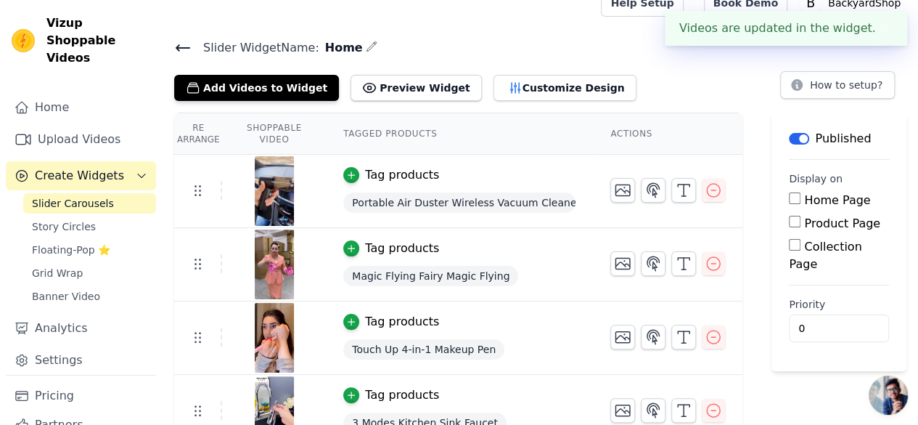
scroll to position [41, 0]
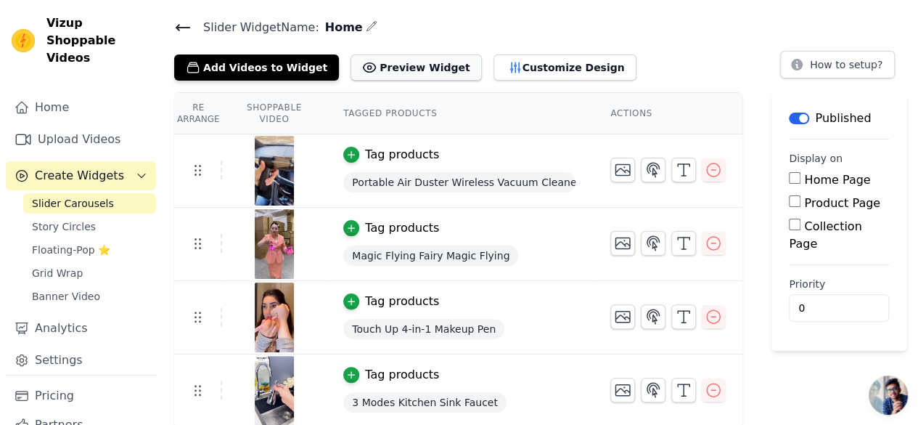
click at [370, 60] on button "Preview Widget" at bounding box center [416, 67] width 131 height 26
click at [794, 181] on input "Home Page" at bounding box center [795, 178] width 12 height 12
checkbox input "true"
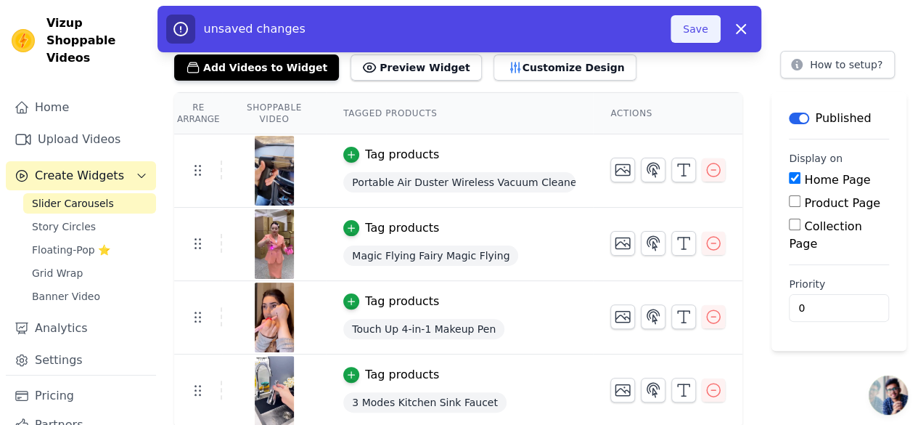
click at [700, 32] on button "Save" at bounding box center [695, 29] width 49 height 28
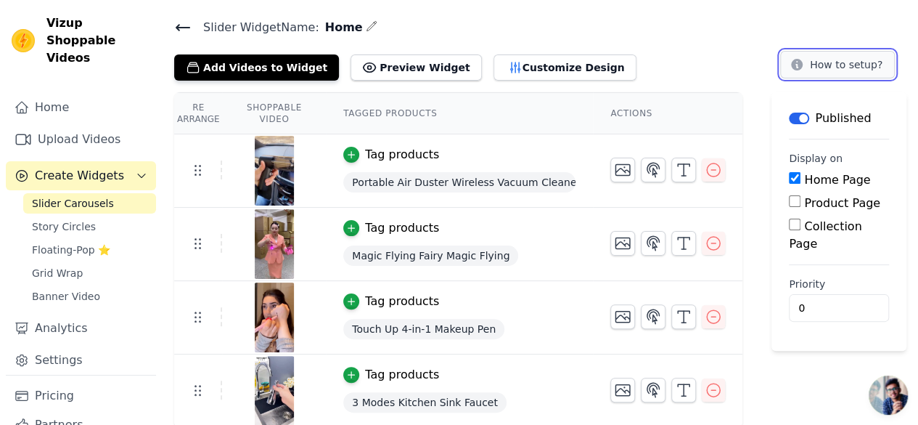
click at [858, 63] on button "How to setup?" at bounding box center [837, 65] width 115 height 28
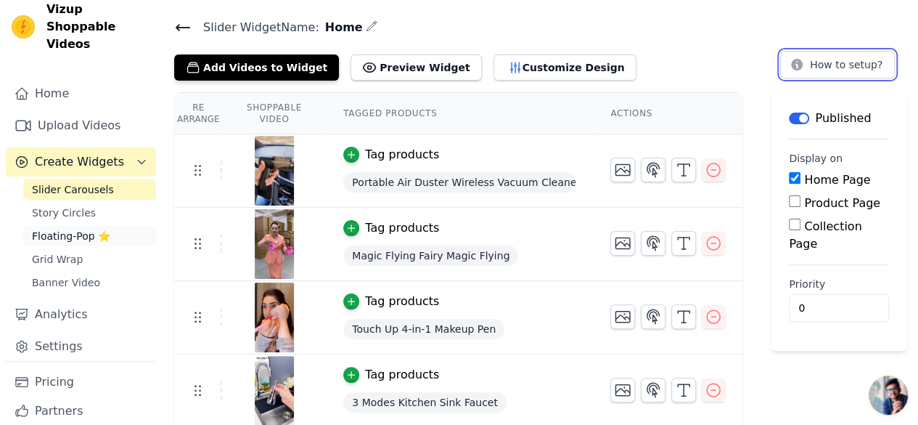
scroll to position [37, 0]
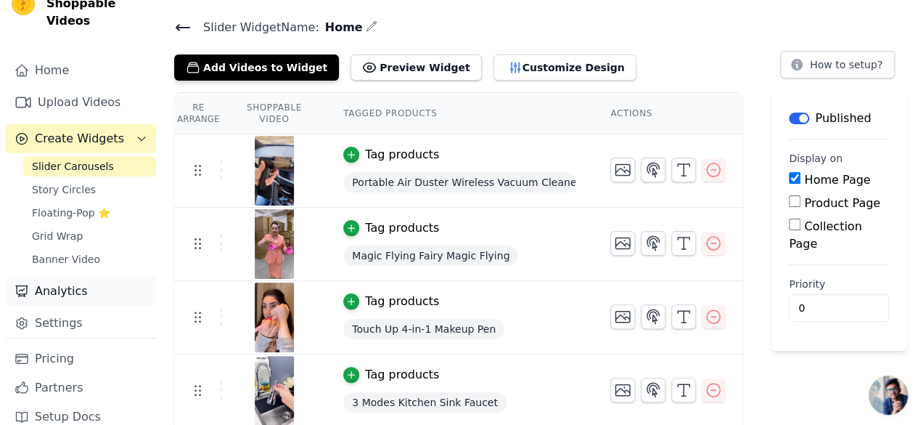
click at [75, 277] on link "Analytics" at bounding box center [81, 291] width 150 height 29
